Goal: Complete application form: Complete application form

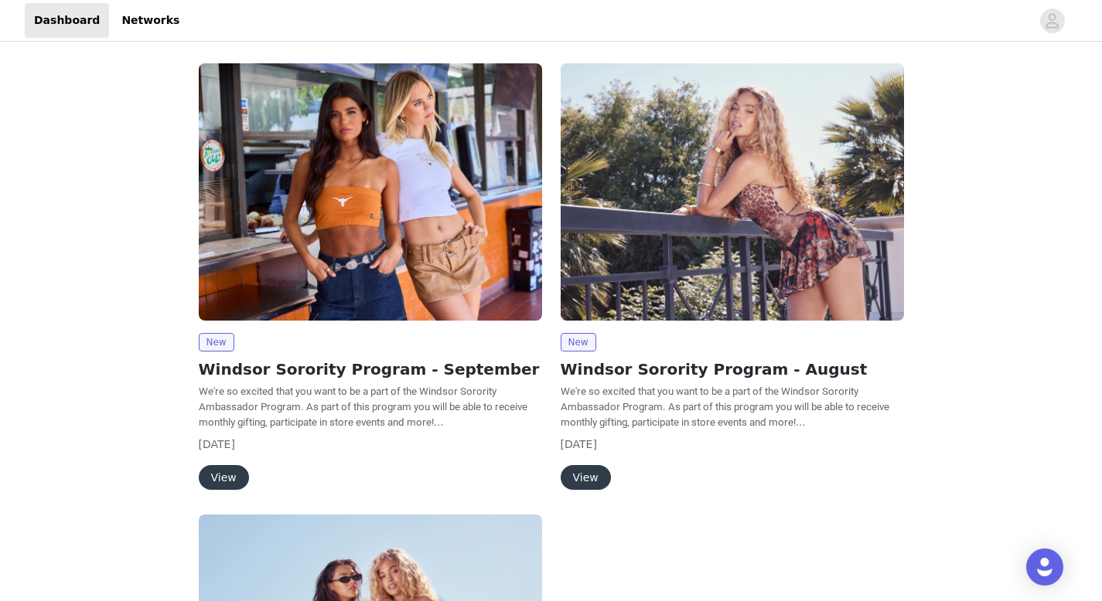
click at [218, 482] on button "View" at bounding box center [224, 477] width 50 height 25
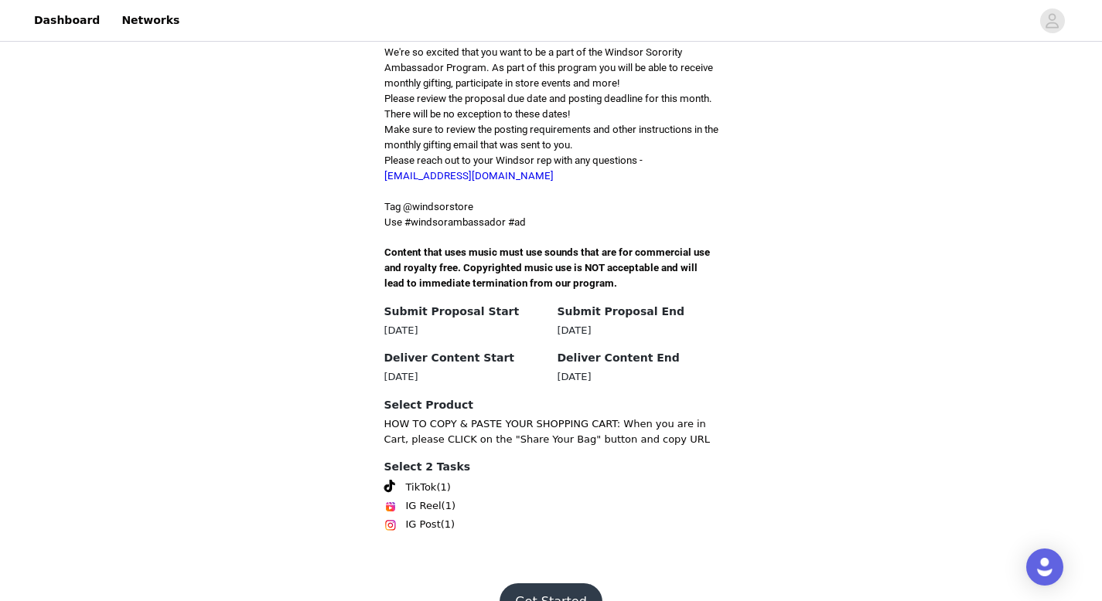
scroll to position [420, 0]
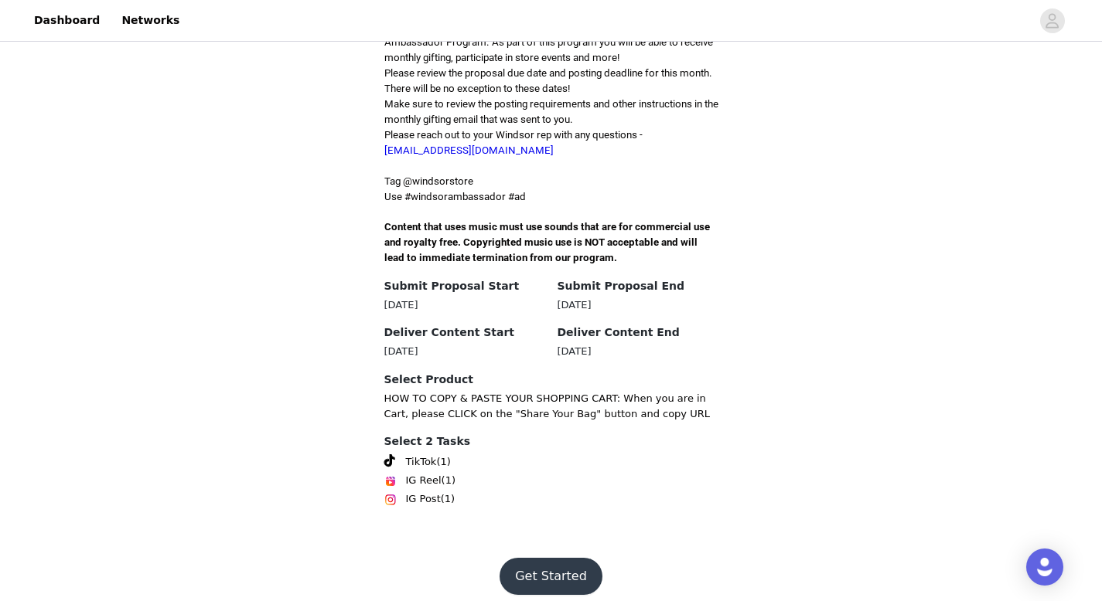
click at [536, 563] on button "Get Started" at bounding box center [550, 576] width 103 height 37
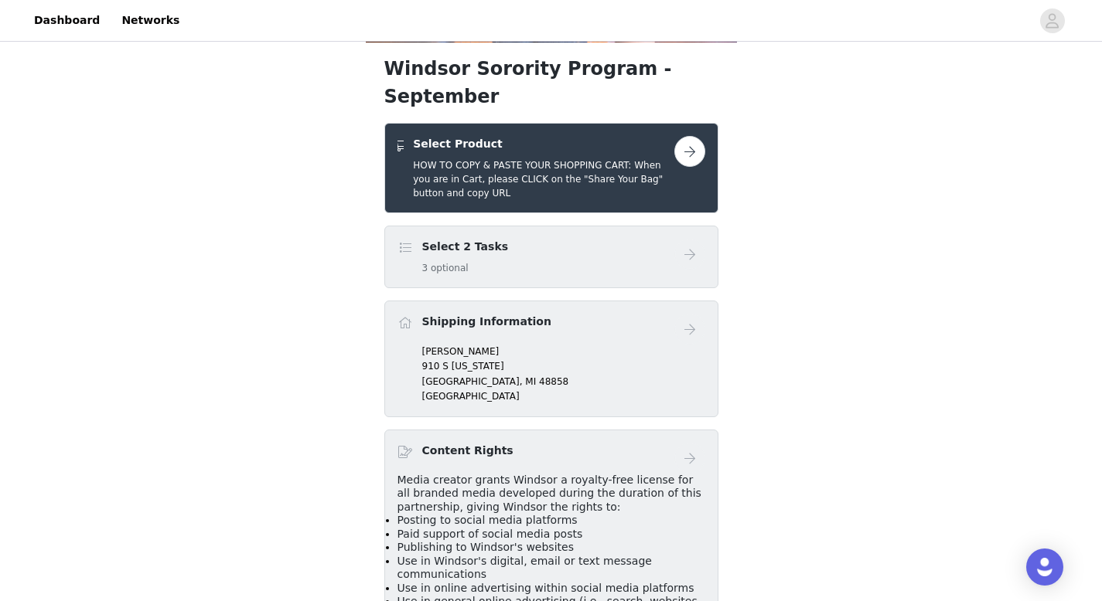
scroll to position [250, 0]
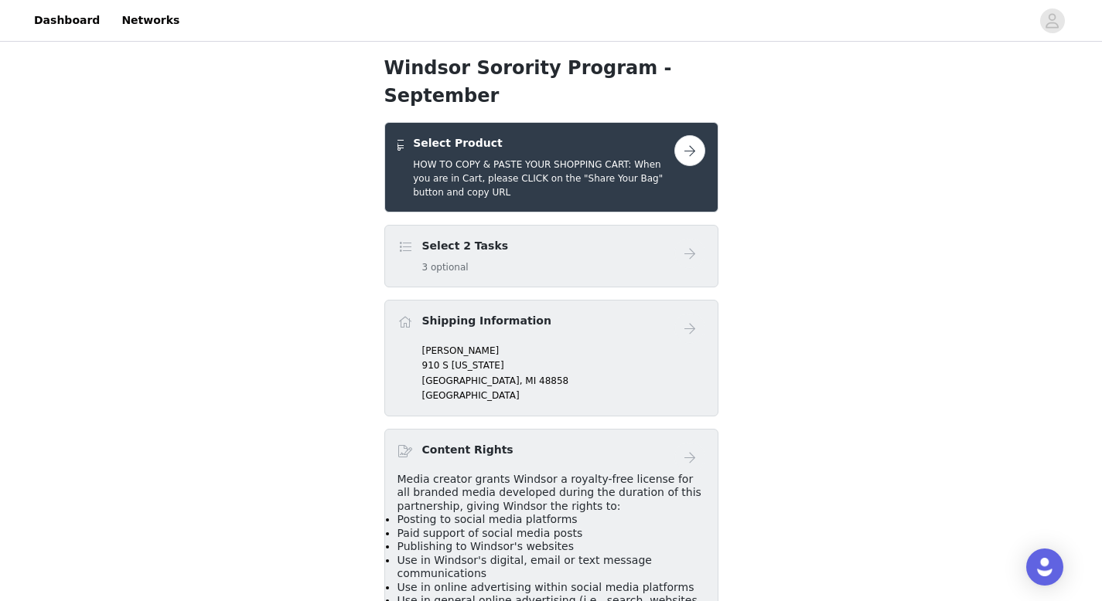
click at [427, 261] on h5 "3 optional" at bounding box center [465, 268] width 87 height 14
click at [405, 238] on span at bounding box center [404, 247] width 15 height 19
click at [692, 135] on button "button" at bounding box center [689, 150] width 31 height 31
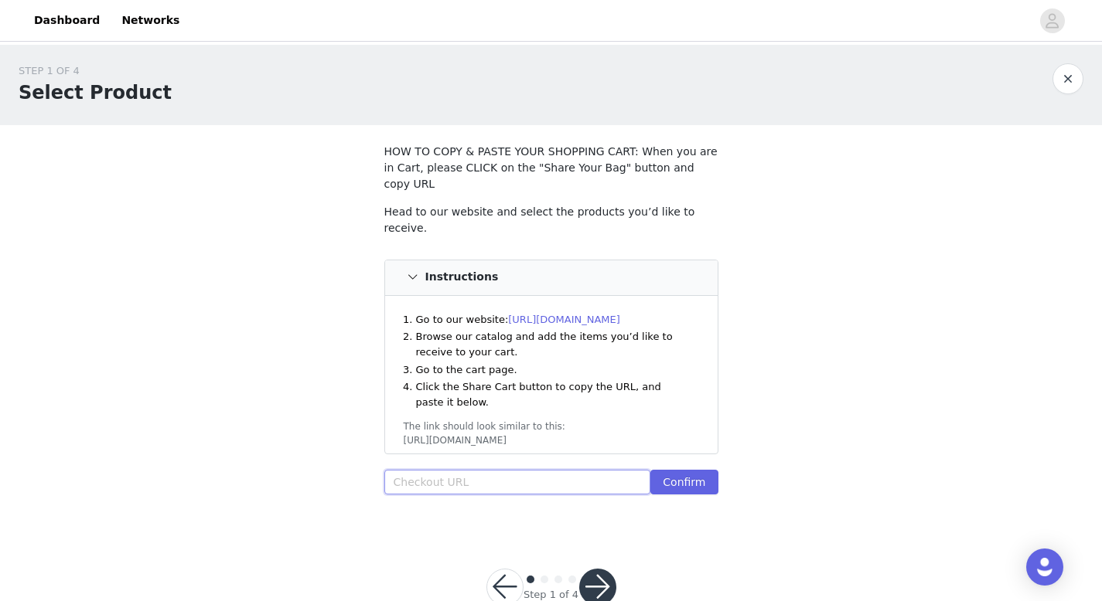
click at [444, 470] on input "text" at bounding box center [517, 482] width 267 height 25
paste input "[URL][DOMAIN_NAME]"
type input "[URL][DOMAIN_NAME]"
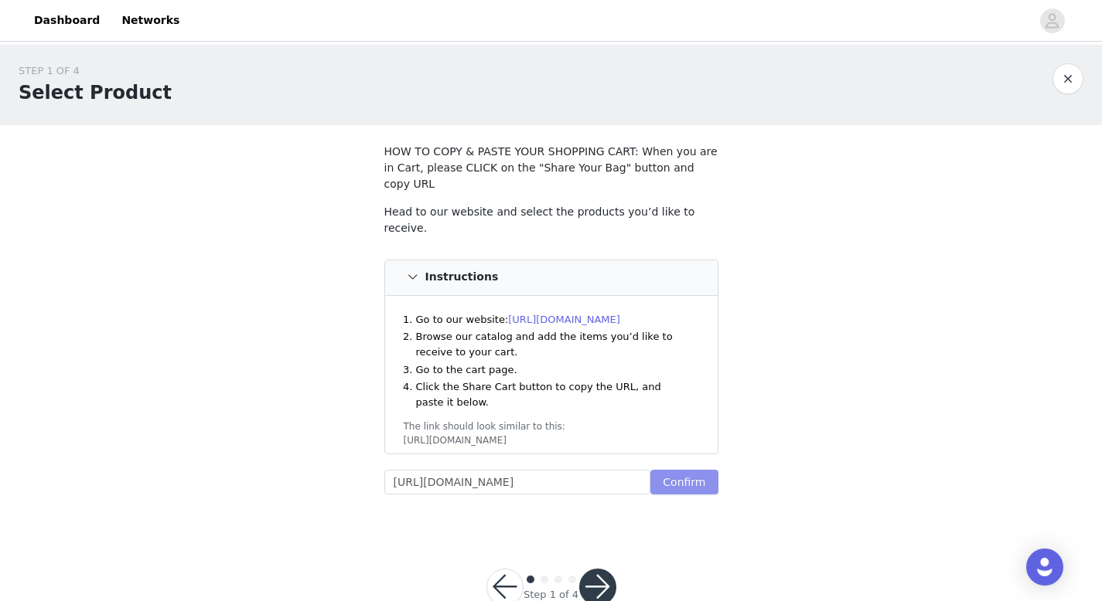
click at [662, 470] on button "Confirm" at bounding box center [683, 482] width 67 height 25
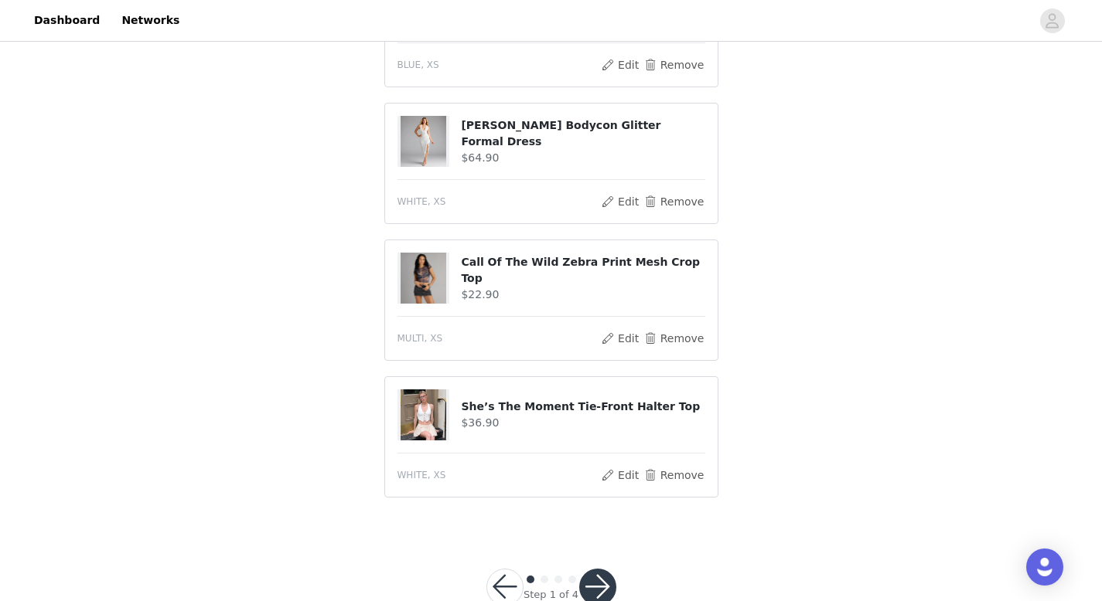
scroll to position [558, 0]
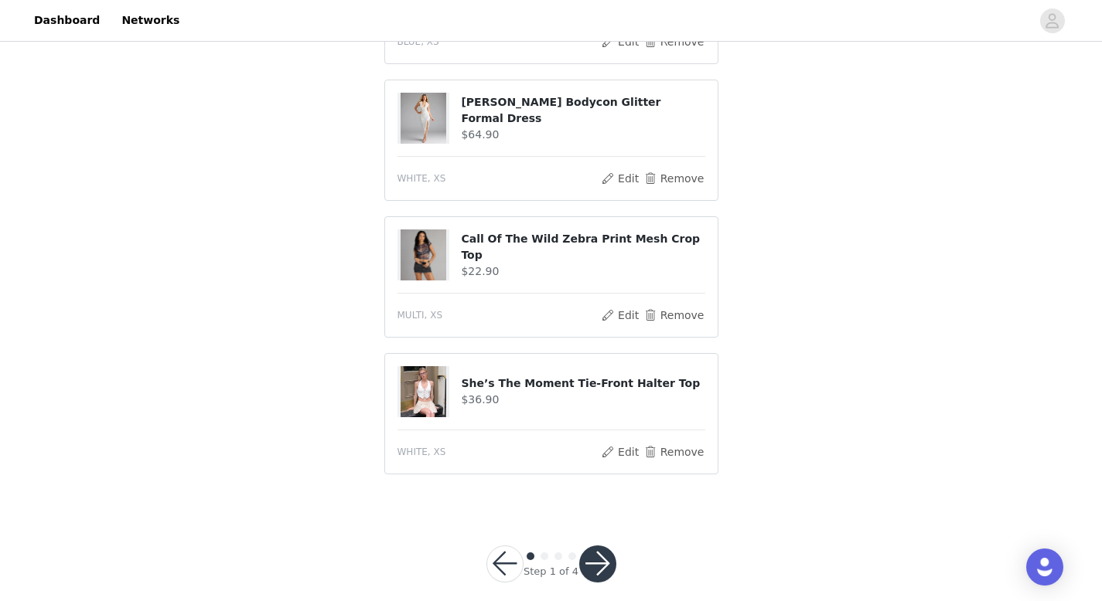
click at [595, 546] on button "button" at bounding box center [597, 564] width 37 height 37
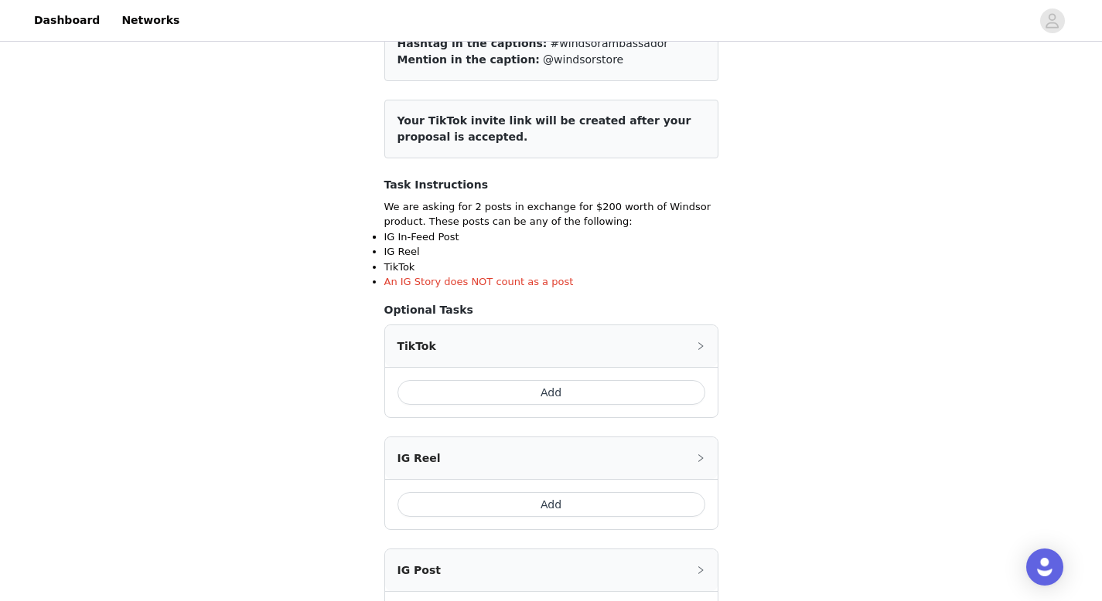
scroll to position [156, 0]
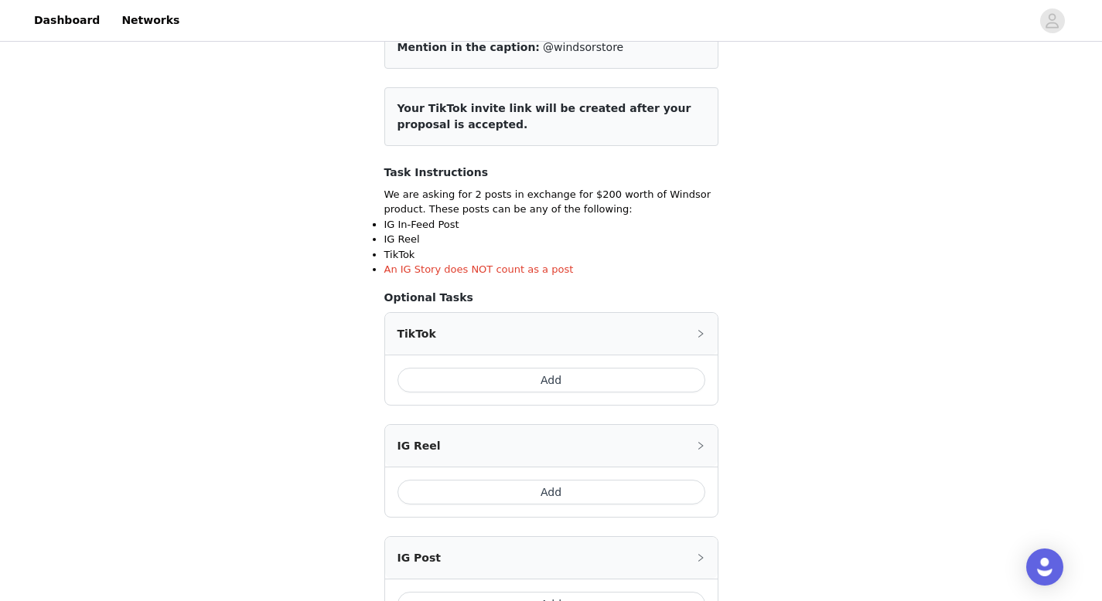
click at [563, 376] on button "Add" at bounding box center [551, 380] width 308 height 25
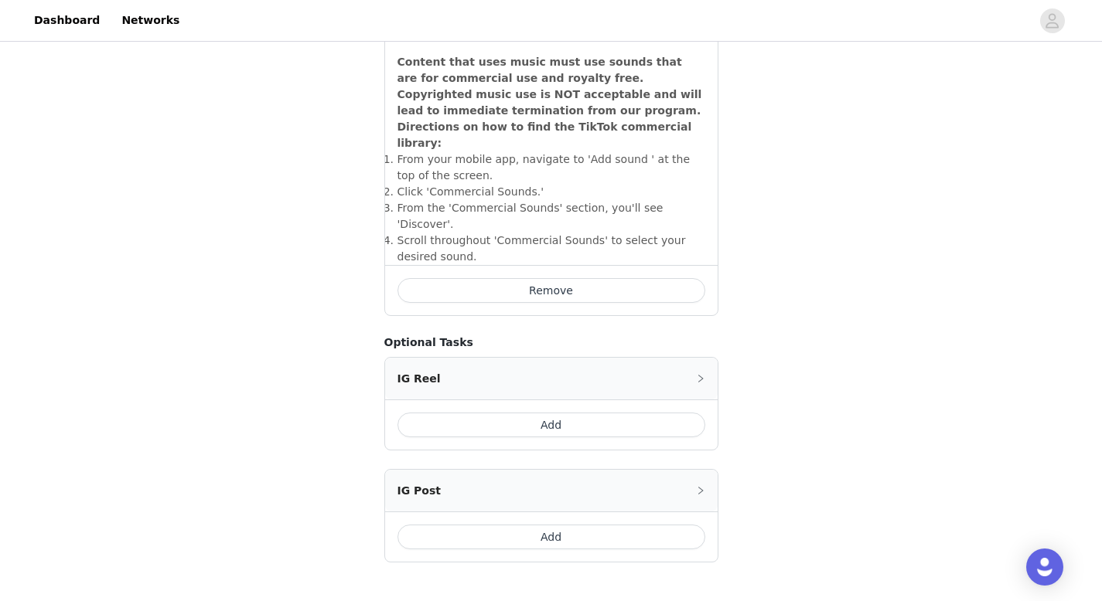
scroll to position [591, 0]
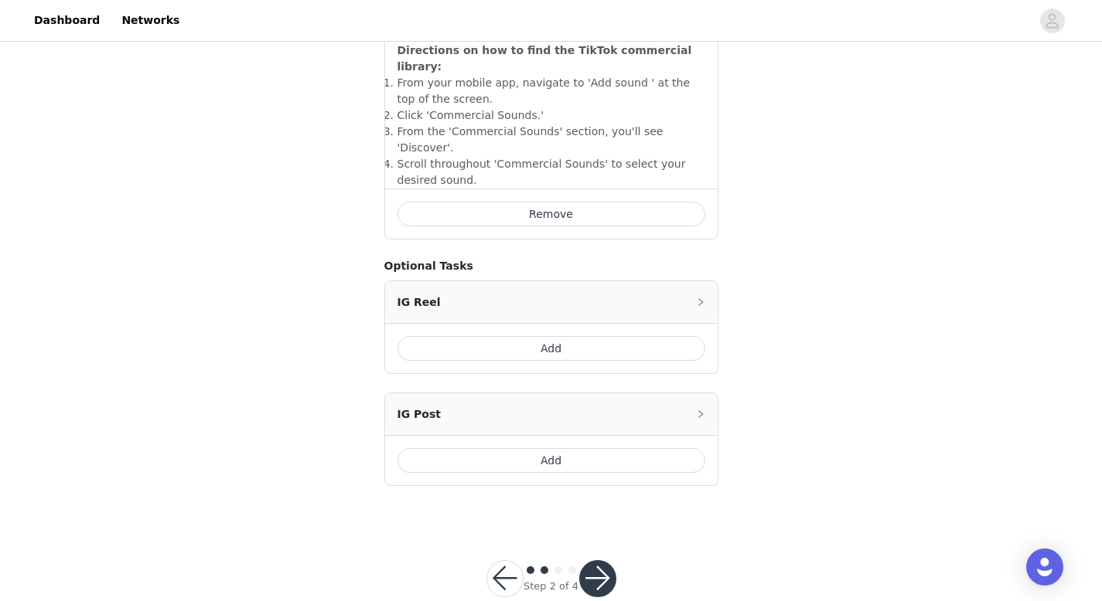
click at [584, 448] on button "Add" at bounding box center [551, 460] width 308 height 25
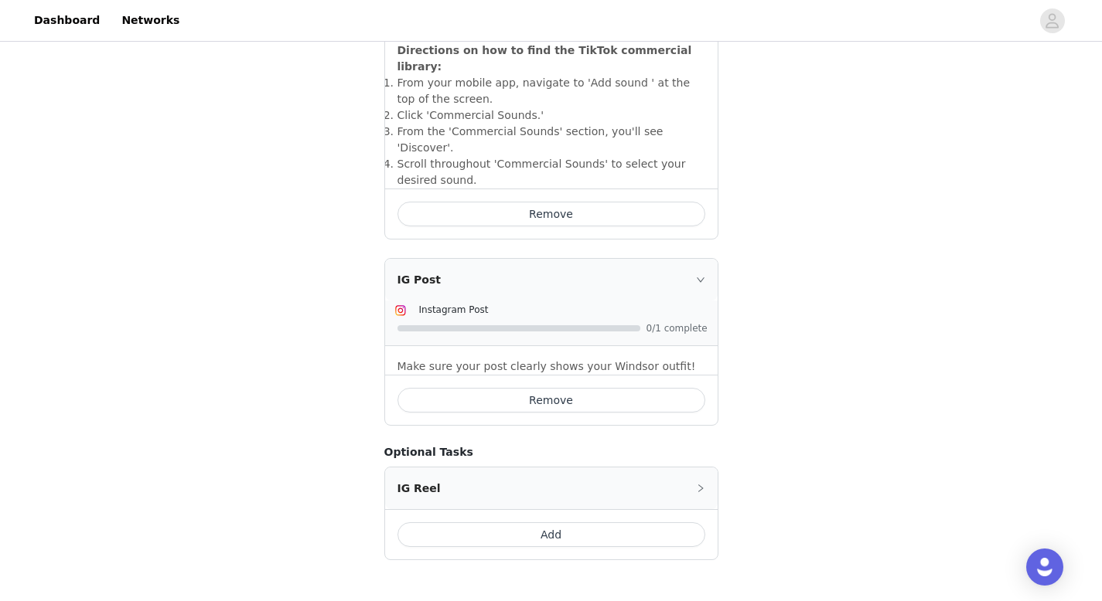
click at [462, 523] on button "Add" at bounding box center [551, 535] width 308 height 25
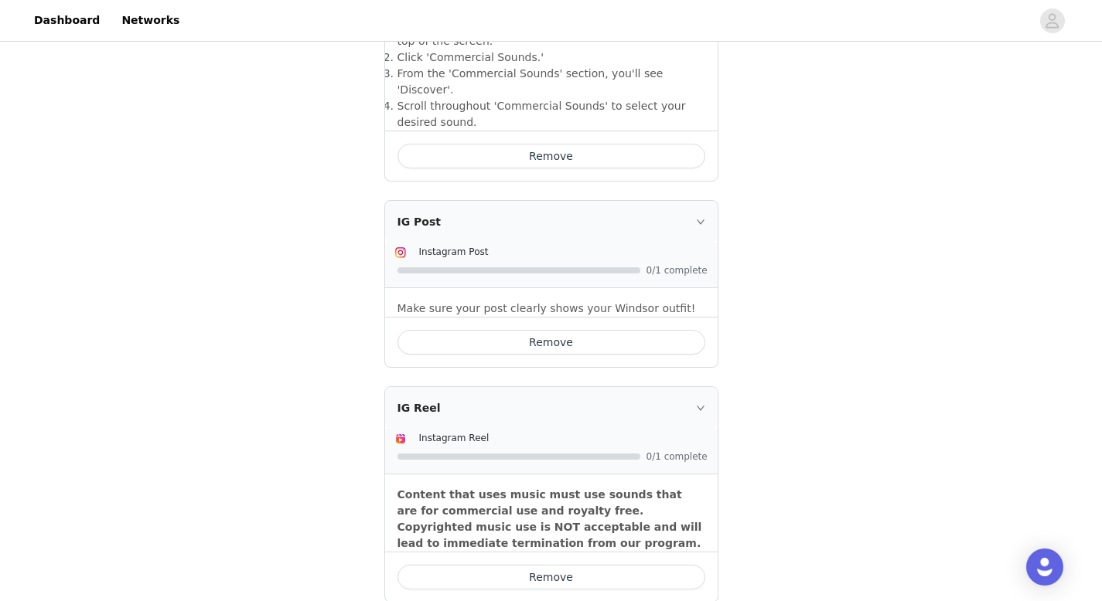
scroll to position [766, 0]
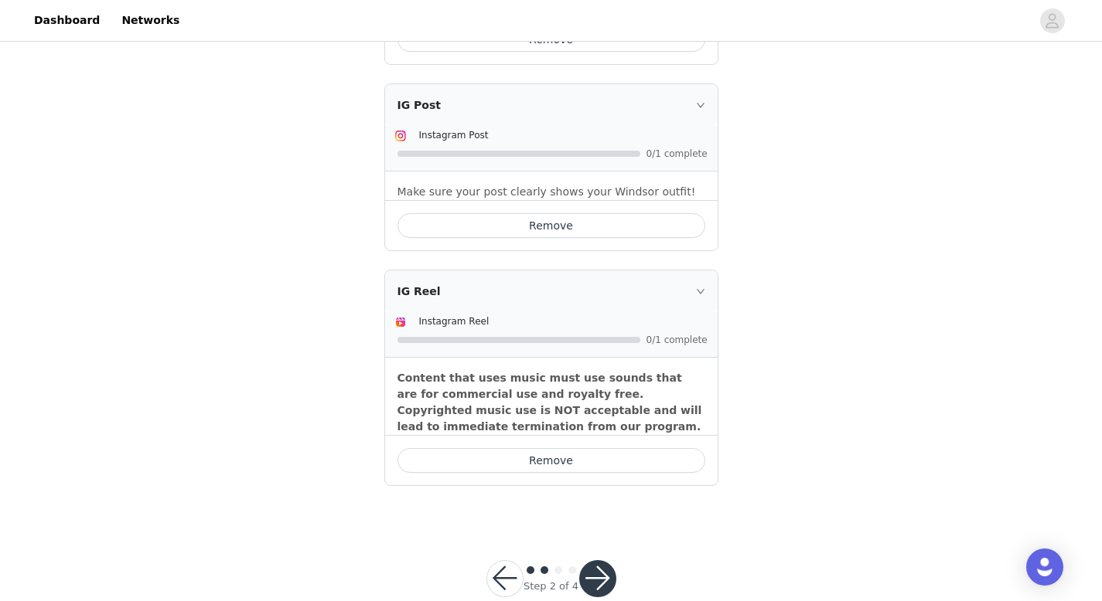
click at [589, 560] on button "button" at bounding box center [597, 578] width 37 height 37
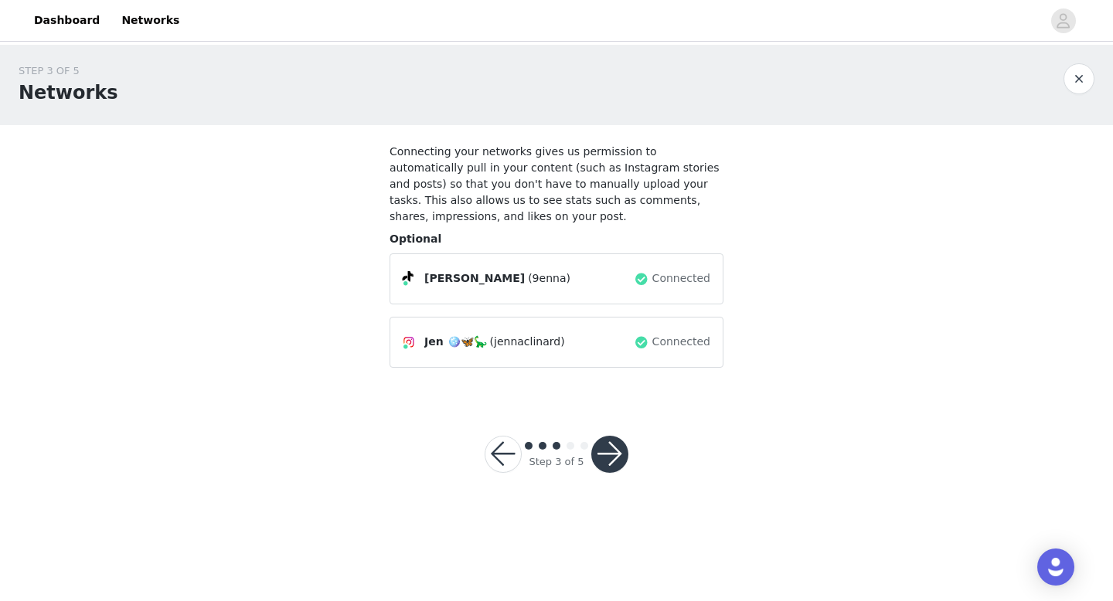
click at [608, 453] on button "button" at bounding box center [609, 454] width 37 height 37
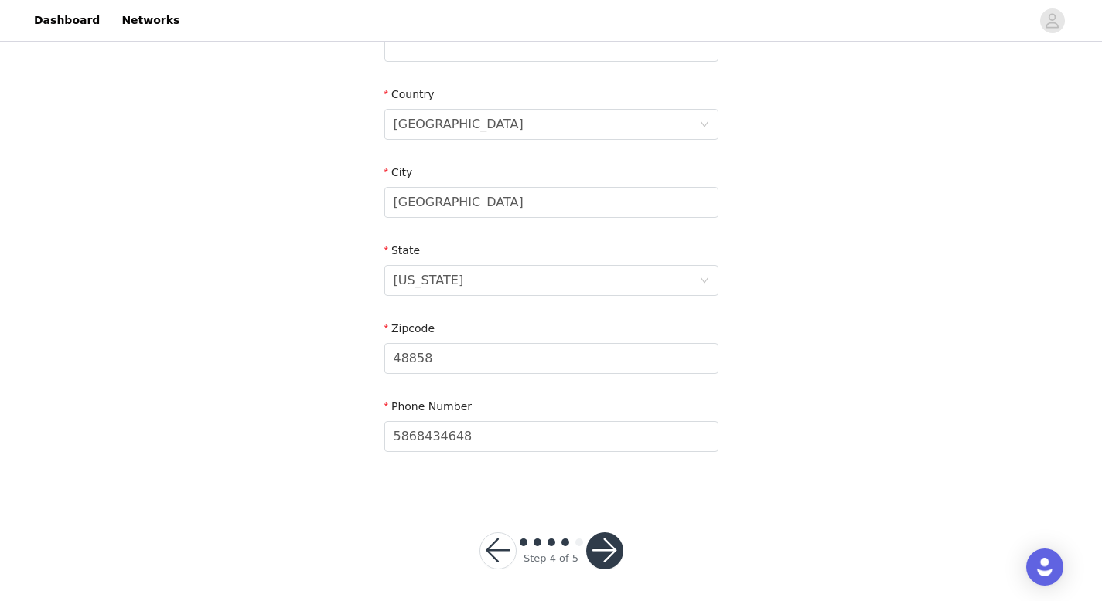
scroll to position [452, 0]
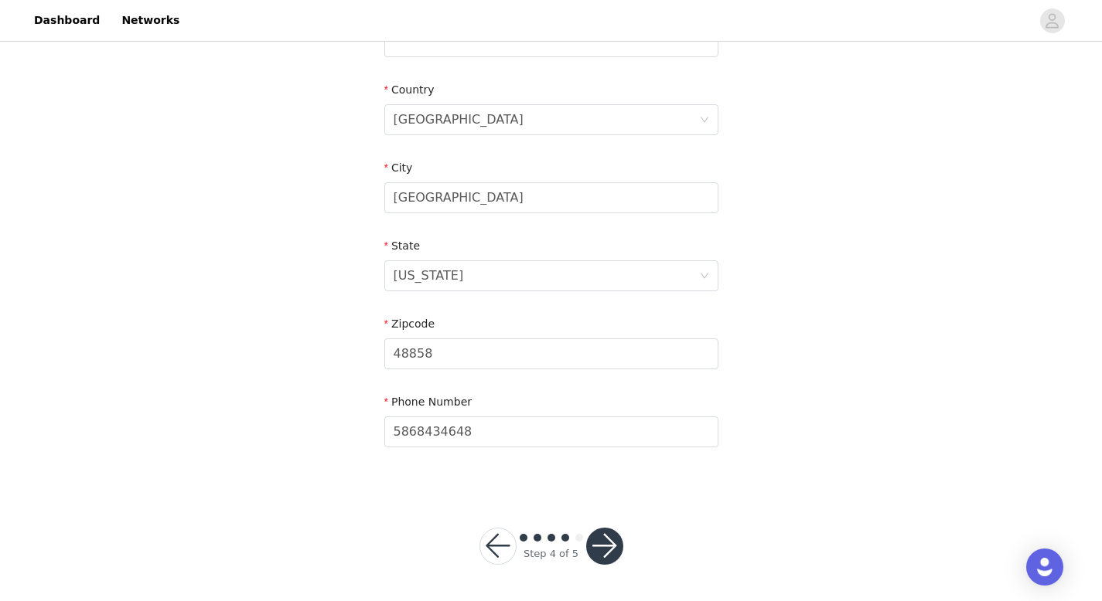
click at [502, 553] on button "button" at bounding box center [497, 546] width 37 height 37
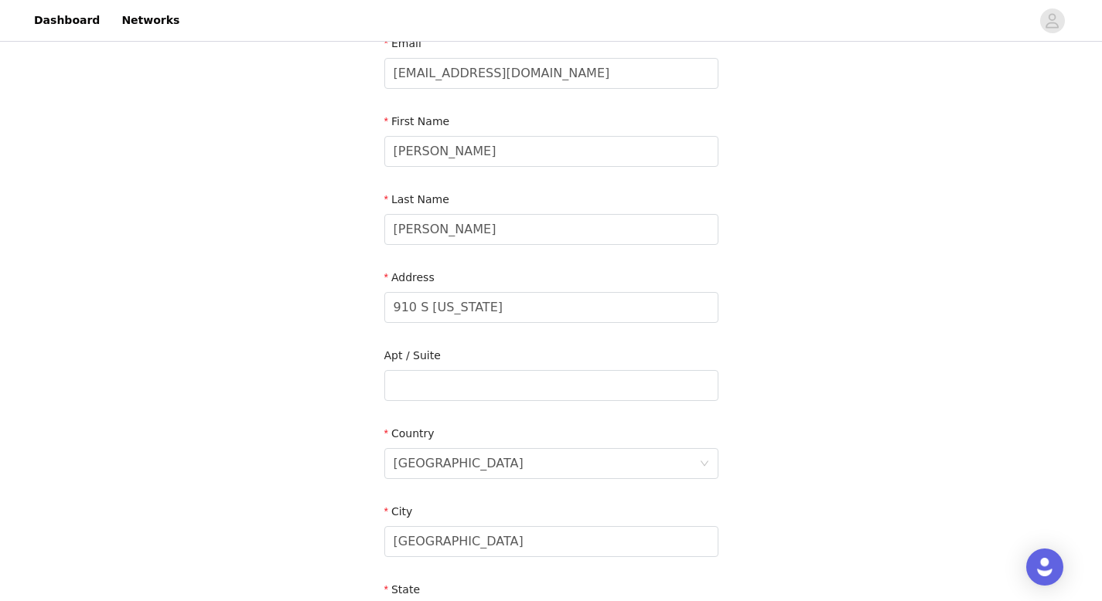
scroll to position [0, 0]
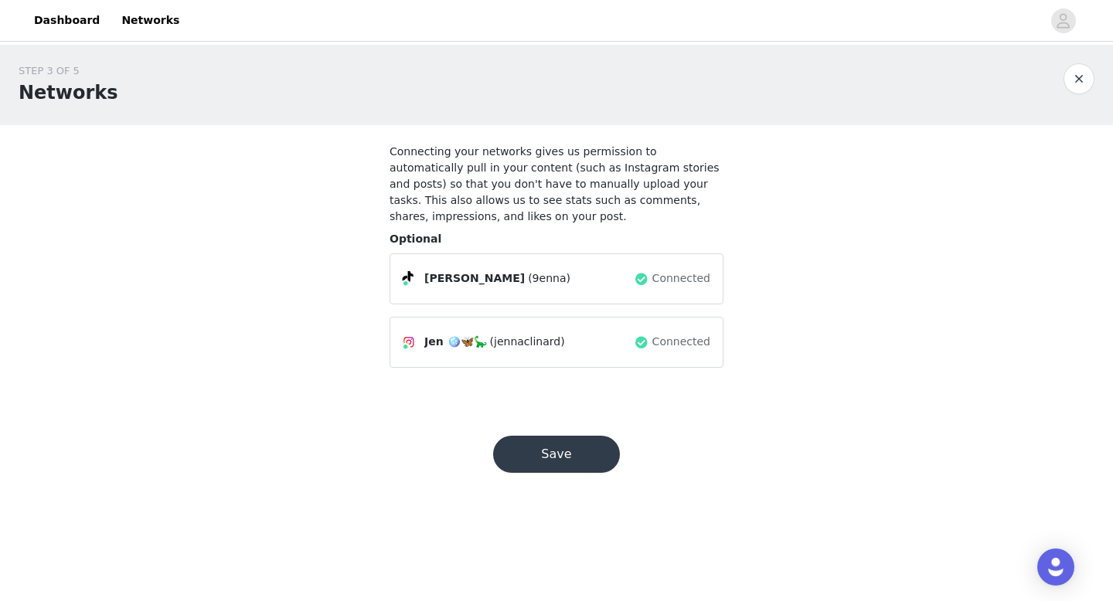
click at [1081, 66] on button "button" at bounding box center [1079, 78] width 31 height 31
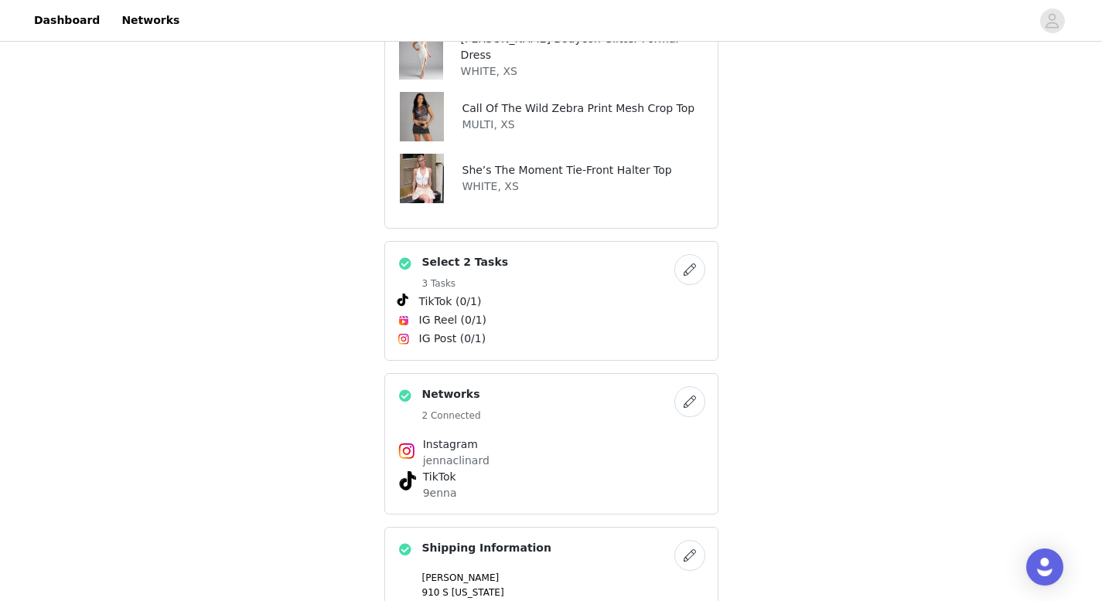
scroll to position [467, 0]
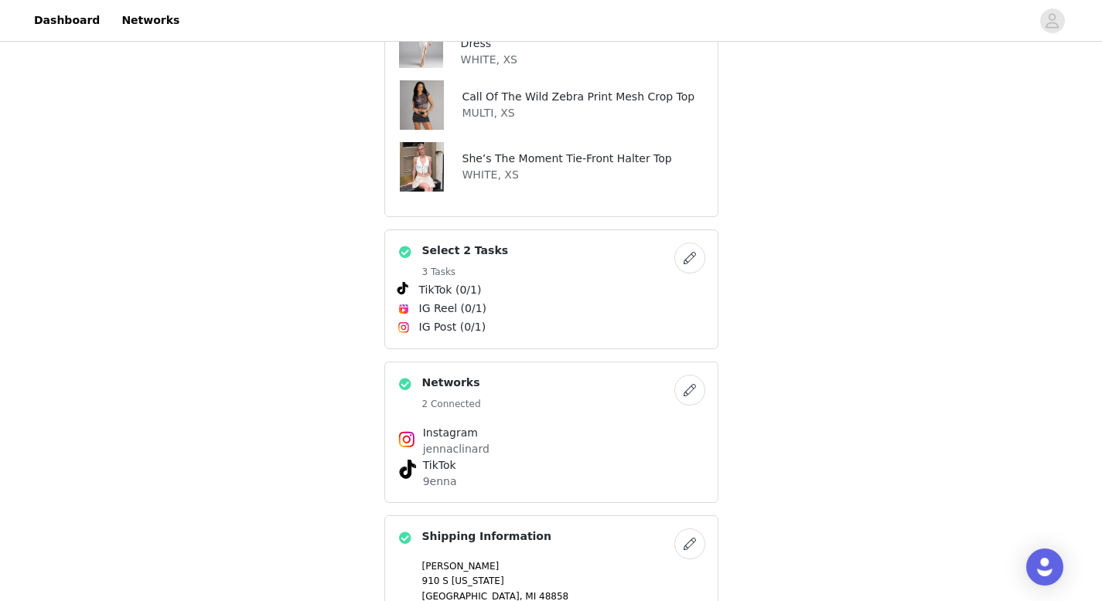
click at [701, 243] on button "button" at bounding box center [689, 258] width 31 height 31
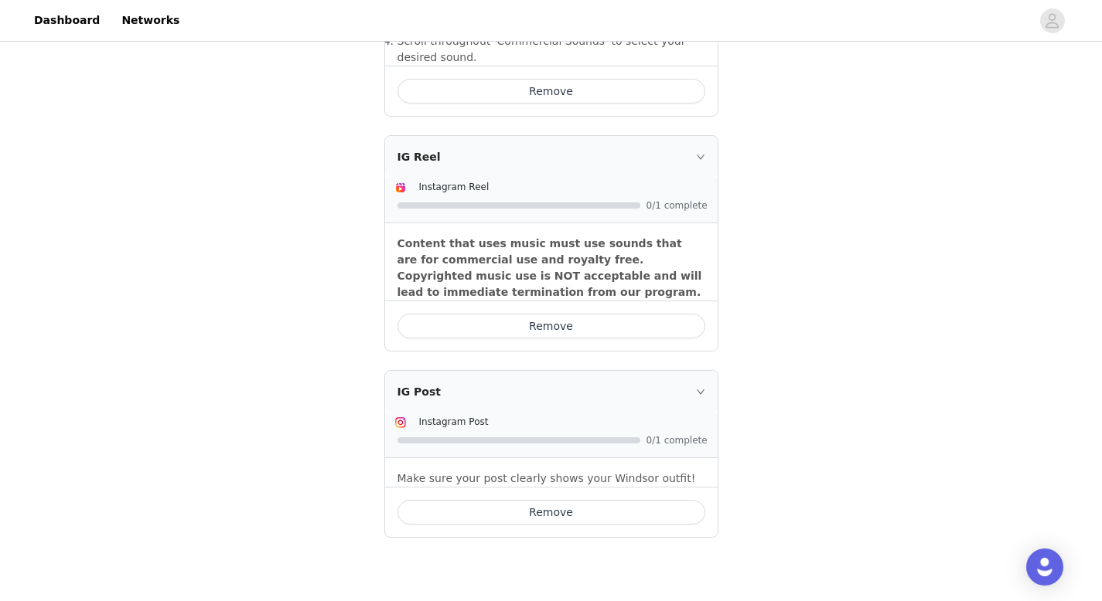
scroll to position [717, 0]
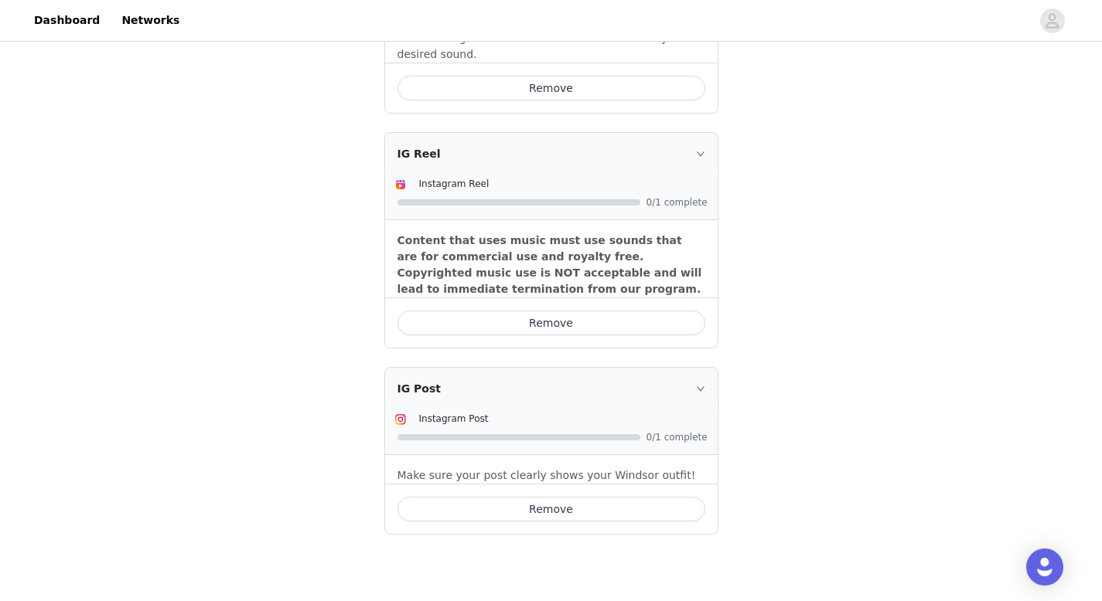
click at [588, 497] on button "Remove" at bounding box center [551, 509] width 308 height 25
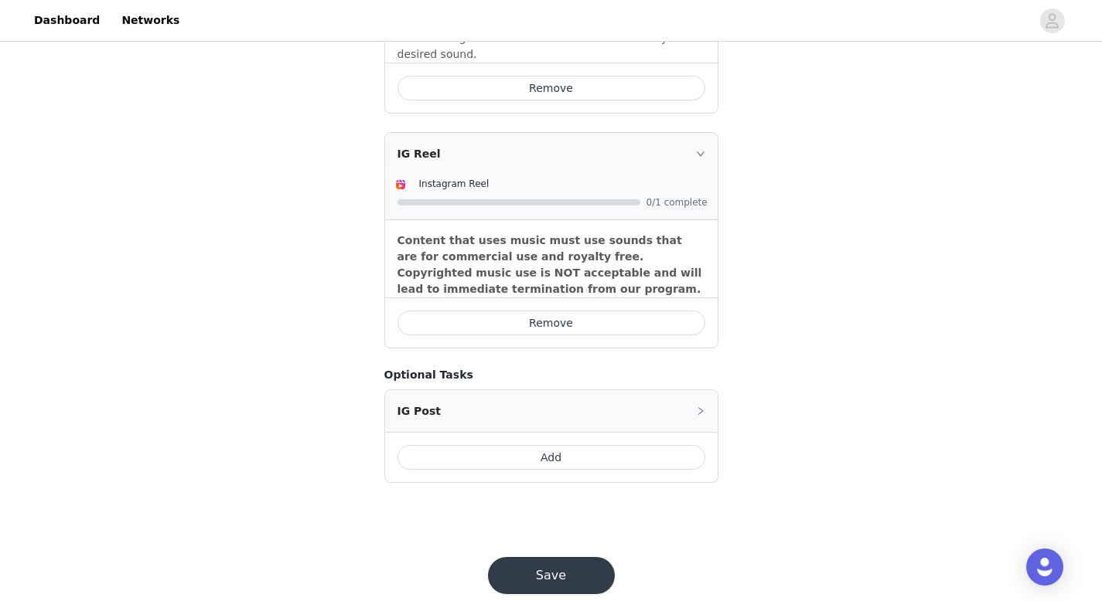
scroll to position [714, 0]
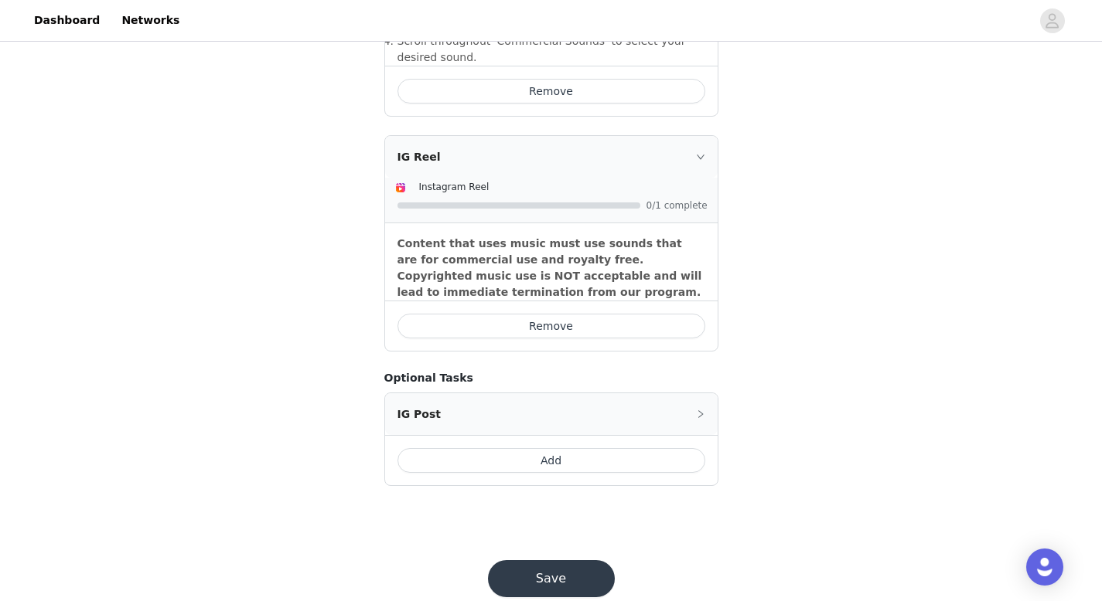
click at [587, 448] on button "Add" at bounding box center [551, 460] width 308 height 25
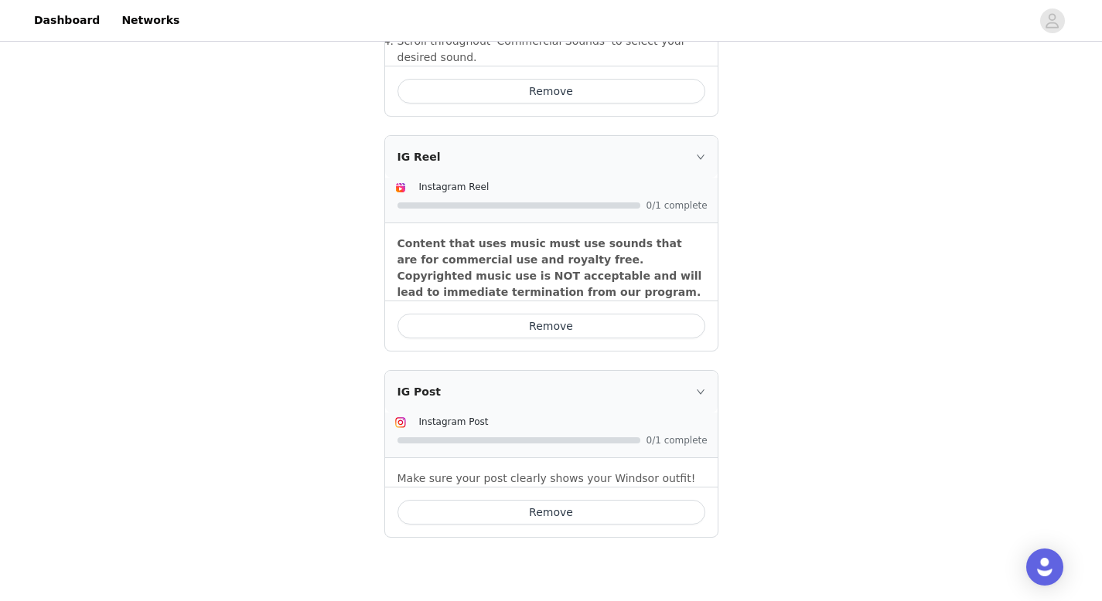
click at [589, 314] on button "Remove" at bounding box center [551, 326] width 308 height 25
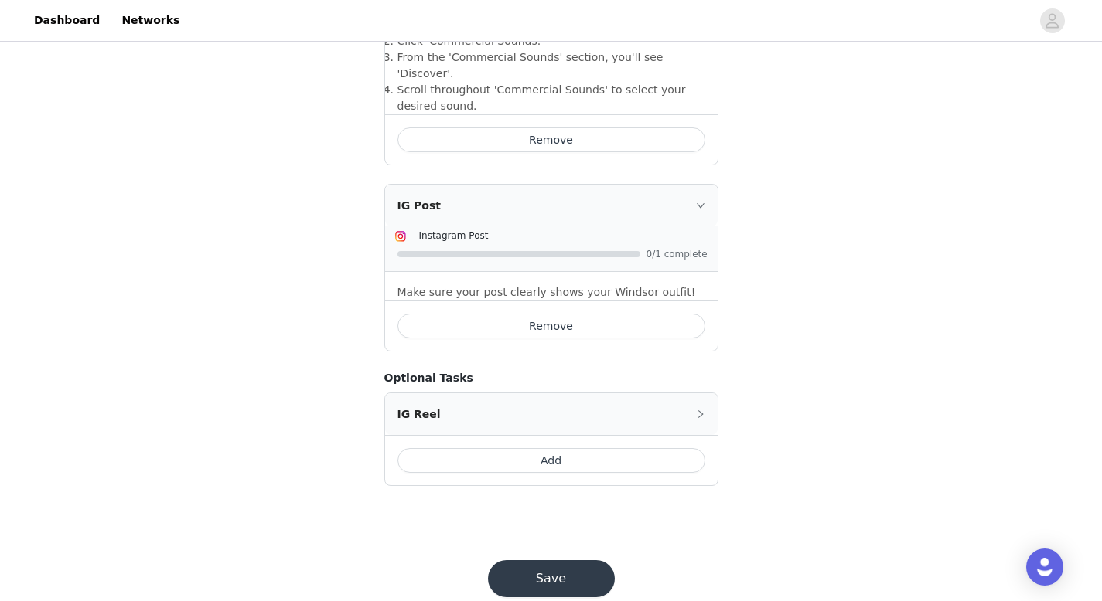
click at [521, 560] on button "Save" at bounding box center [551, 578] width 127 height 37
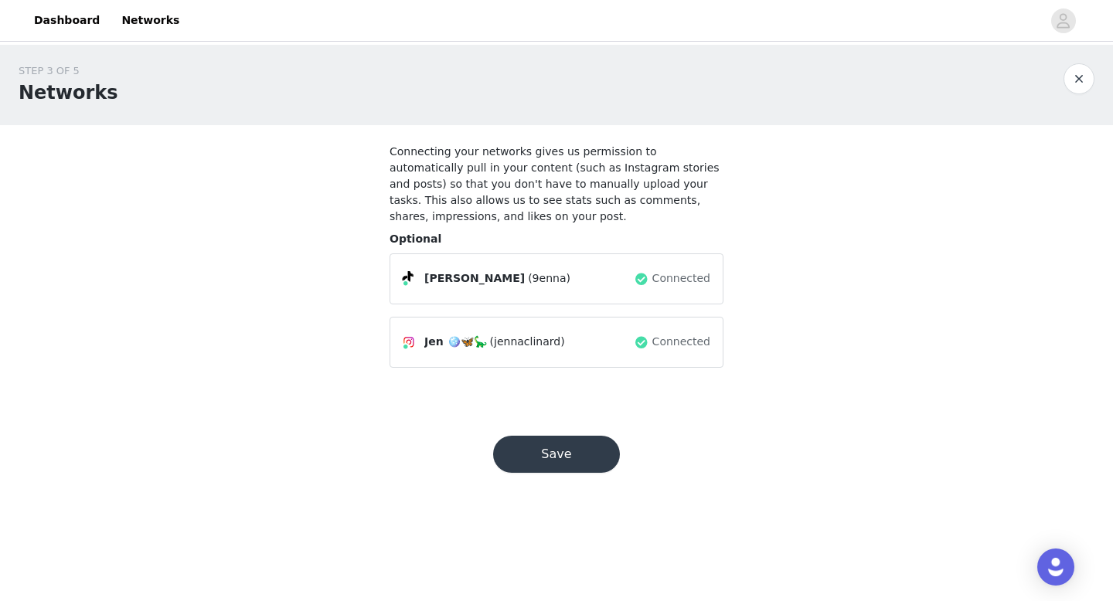
click at [528, 443] on button "Save" at bounding box center [556, 454] width 127 height 37
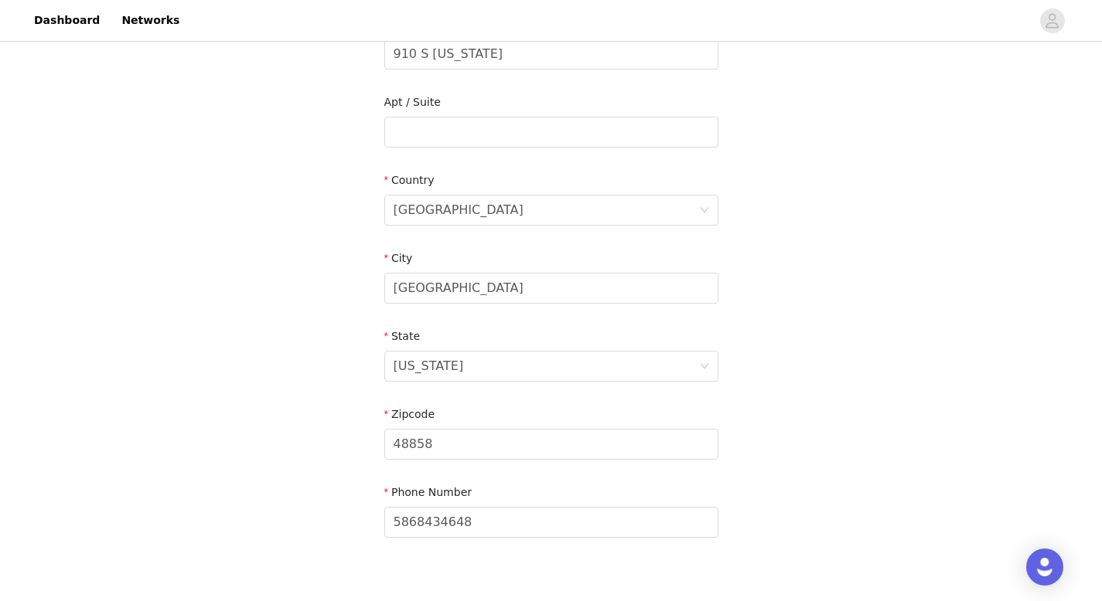
scroll to position [452, 0]
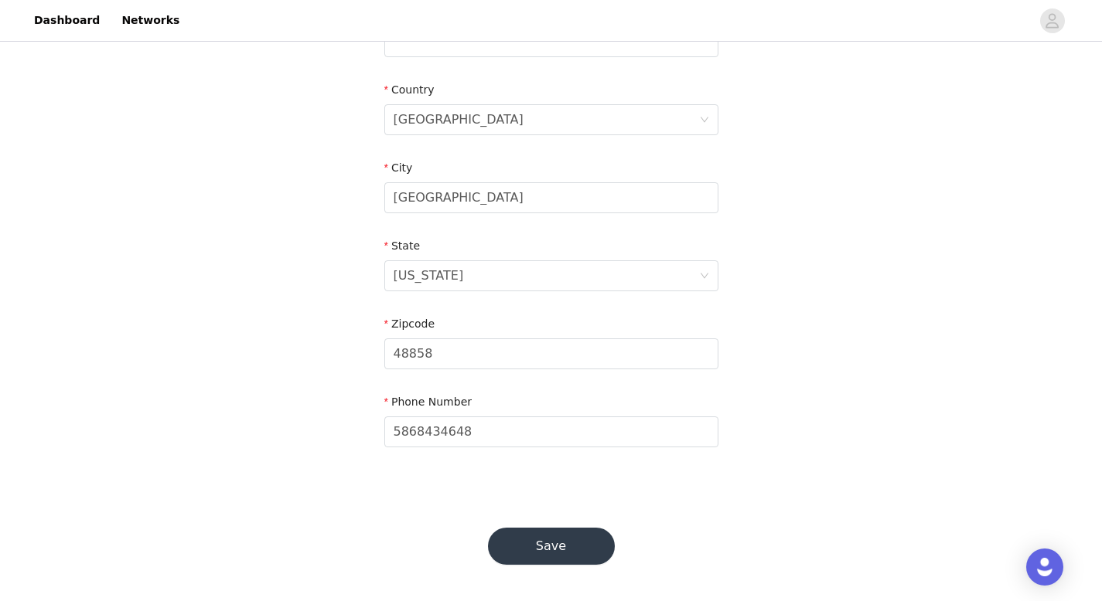
click at [567, 530] on button "Save" at bounding box center [551, 546] width 127 height 37
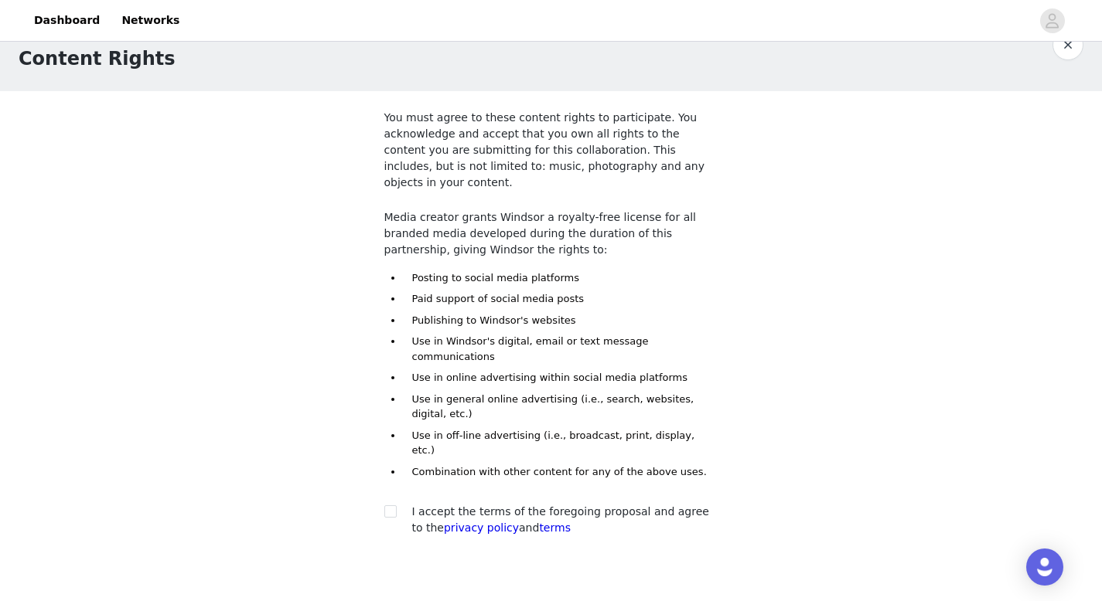
scroll to position [77, 0]
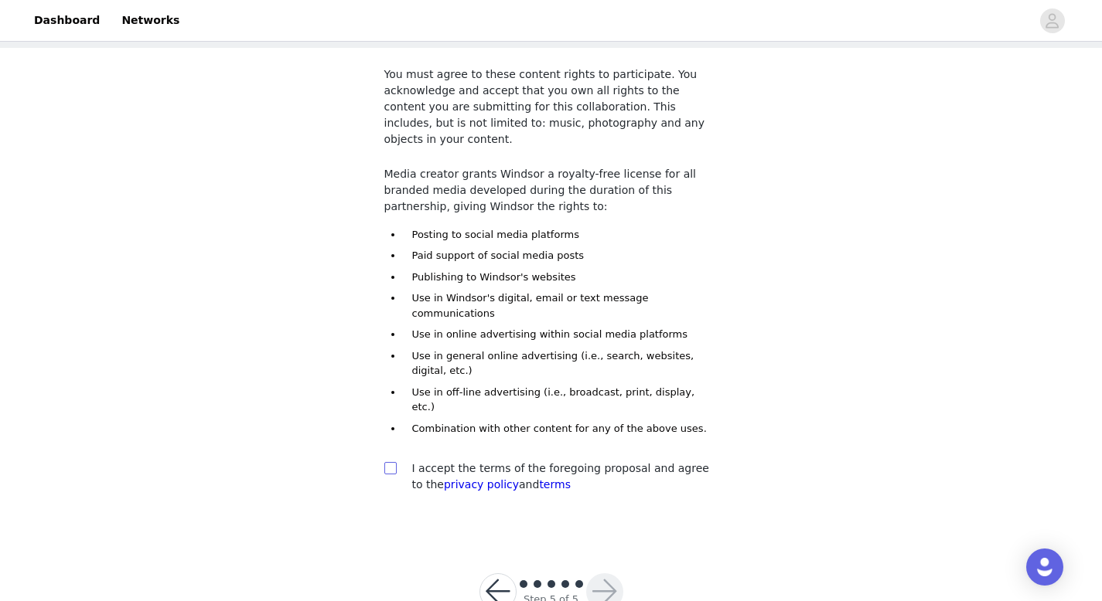
click at [395, 462] on span at bounding box center [390, 468] width 12 height 12
click at [395, 462] on input "checkbox" at bounding box center [389, 467] width 11 height 11
checkbox input "true"
click at [604, 574] on button "button" at bounding box center [604, 592] width 37 height 37
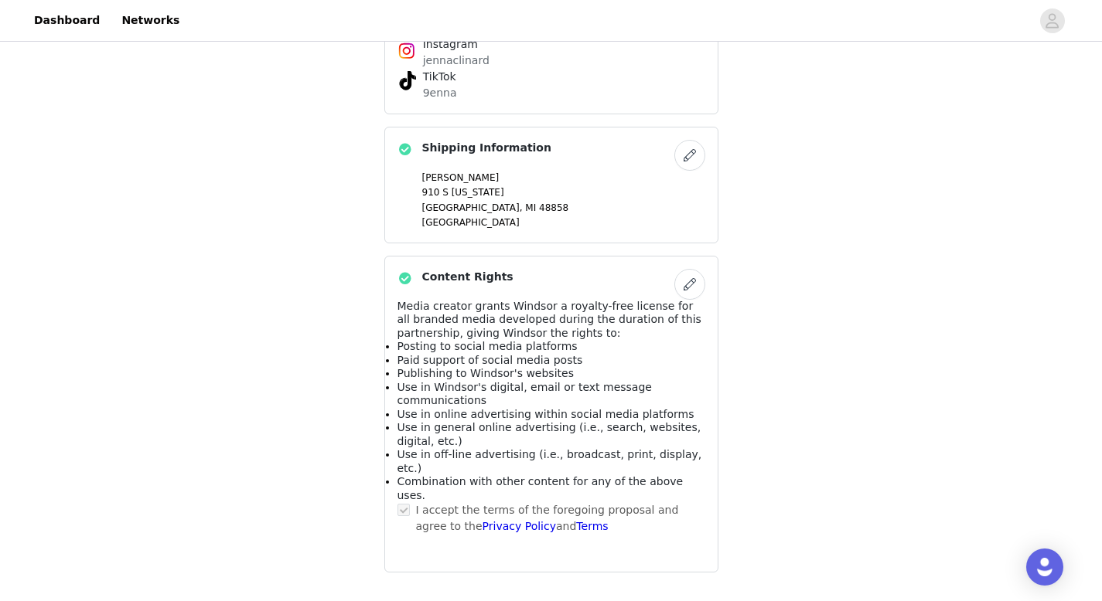
scroll to position [884, 0]
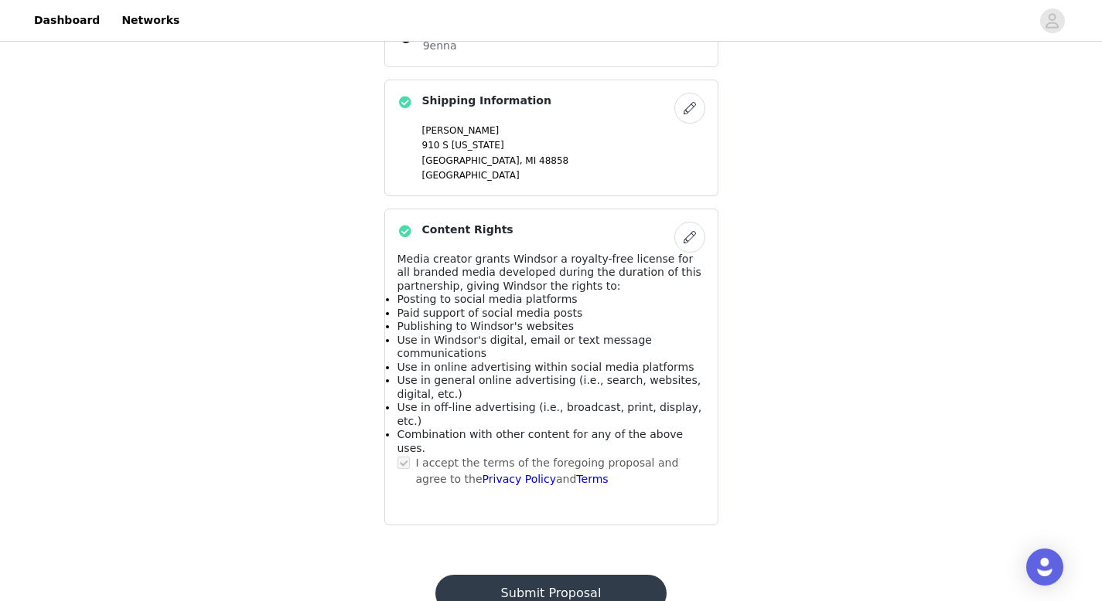
click at [608, 575] on button "Submit Proposal" at bounding box center [550, 593] width 231 height 37
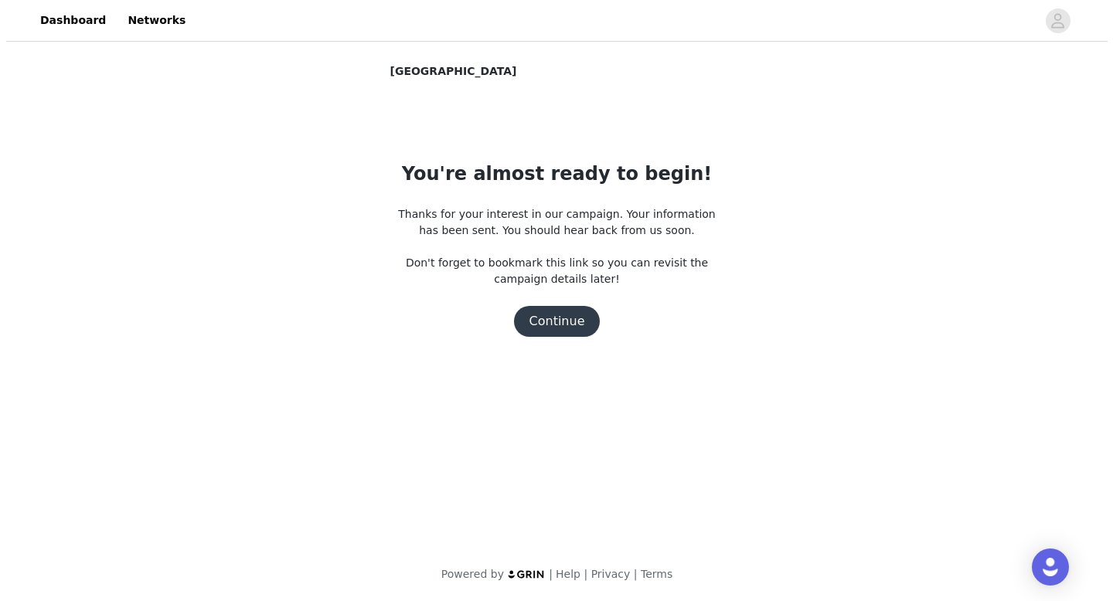
scroll to position [0, 0]
click at [557, 328] on button "Continue" at bounding box center [556, 321] width 87 height 31
click at [554, 316] on button "Continue" at bounding box center [556, 321] width 87 height 31
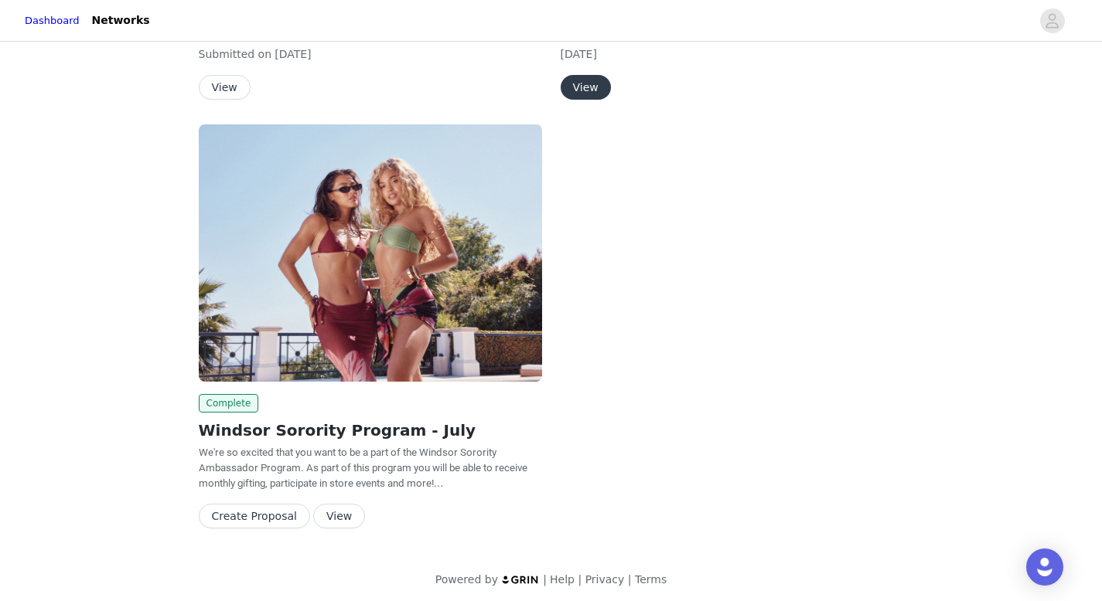
scroll to position [396, 0]
